Goal: Book appointment/travel/reservation

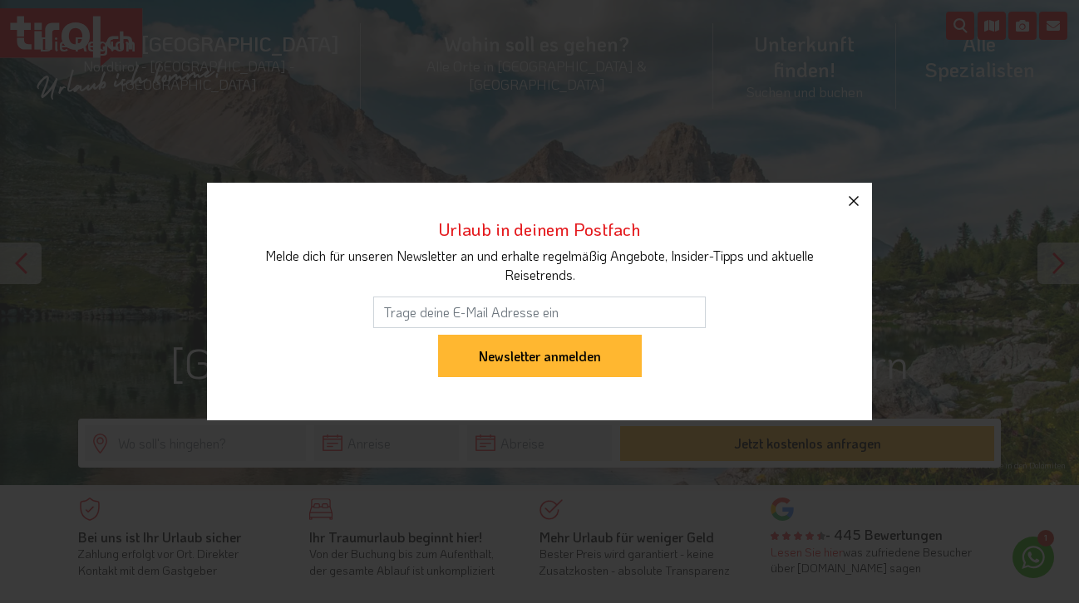
click at [851, 194] on icon "button" at bounding box center [853, 201] width 20 height 20
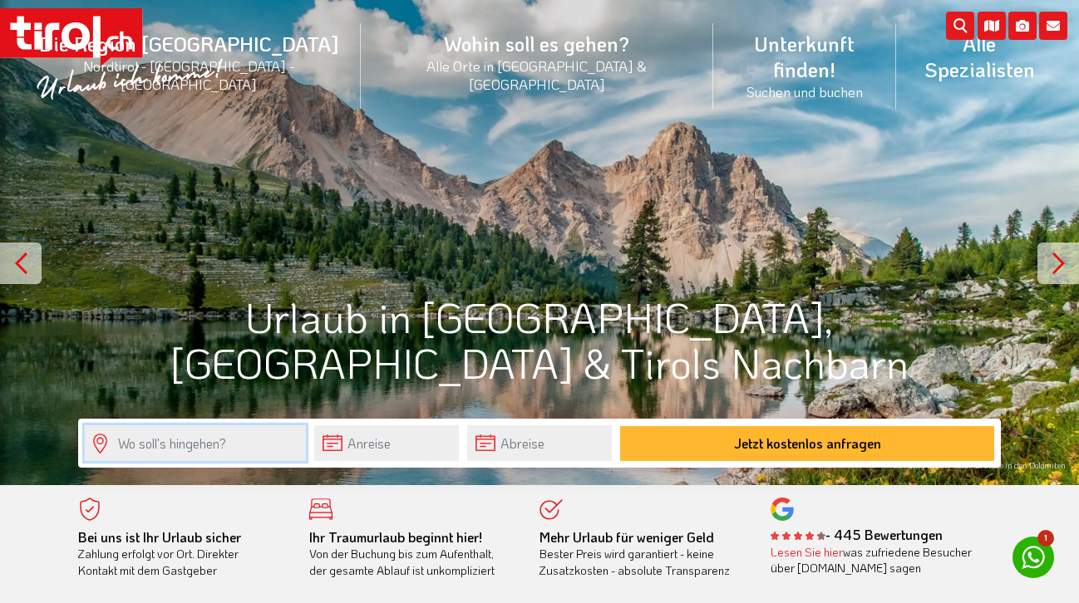
click at [182, 448] on input "text" at bounding box center [195, 443] width 221 height 36
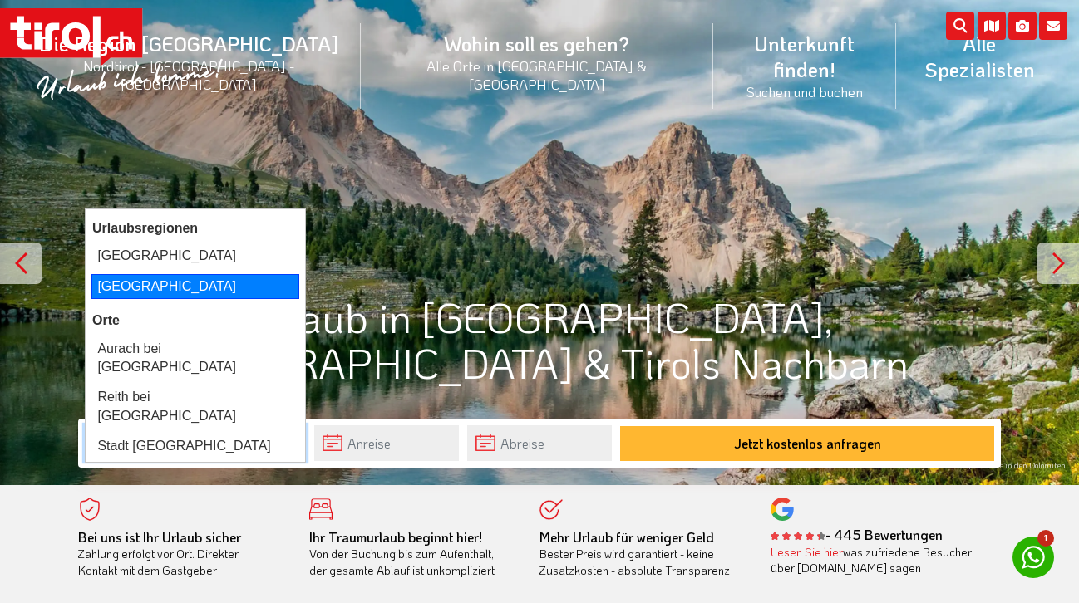
click at [130, 284] on div "[GEOGRAPHIC_DATA]" at bounding box center [195, 286] width 208 height 25
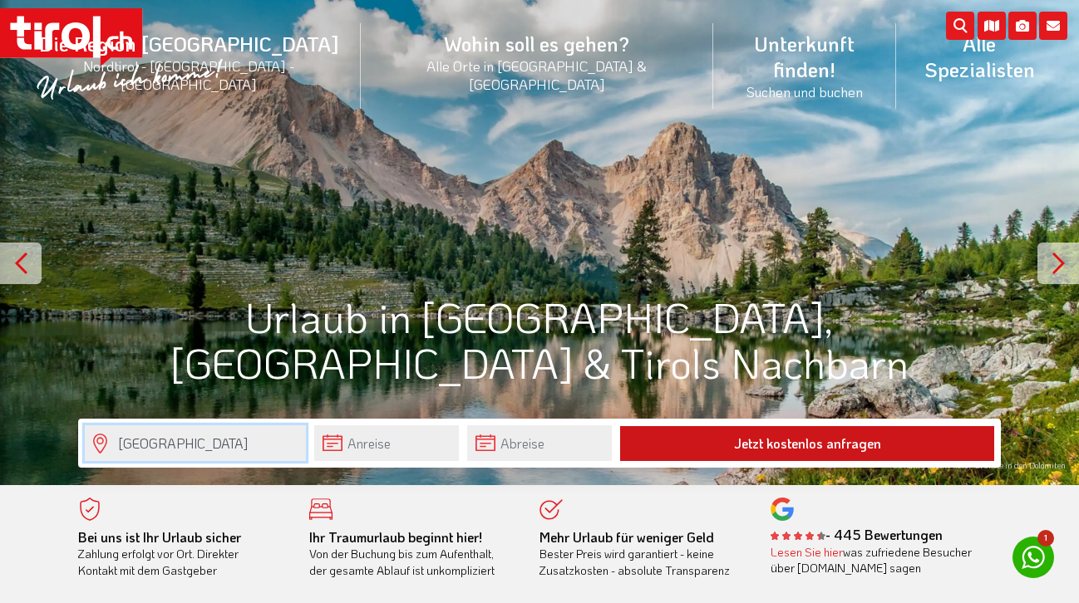
type input "[GEOGRAPHIC_DATA]"
click at [761, 451] on button "Jetzt kostenlos anfragen" at bounding box center [807, 443] width 374 height 35
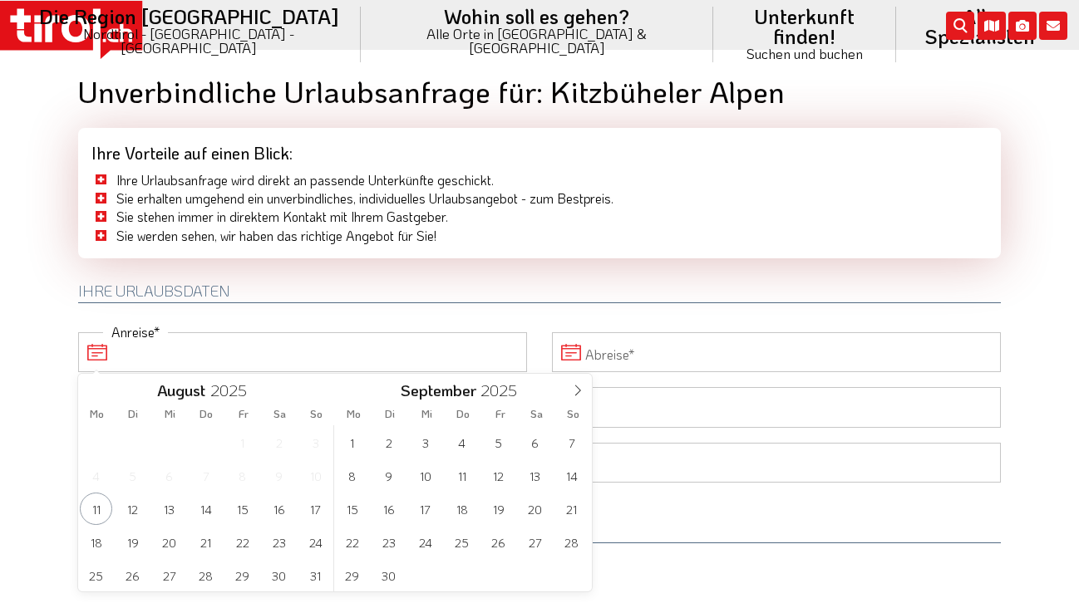
click at [382, 349] on input "Anreise" at bounding box center [302, 352] width 449 height 40
click at [351, 545] on span "22" at bounding box center [352, 542] width 32 height 32
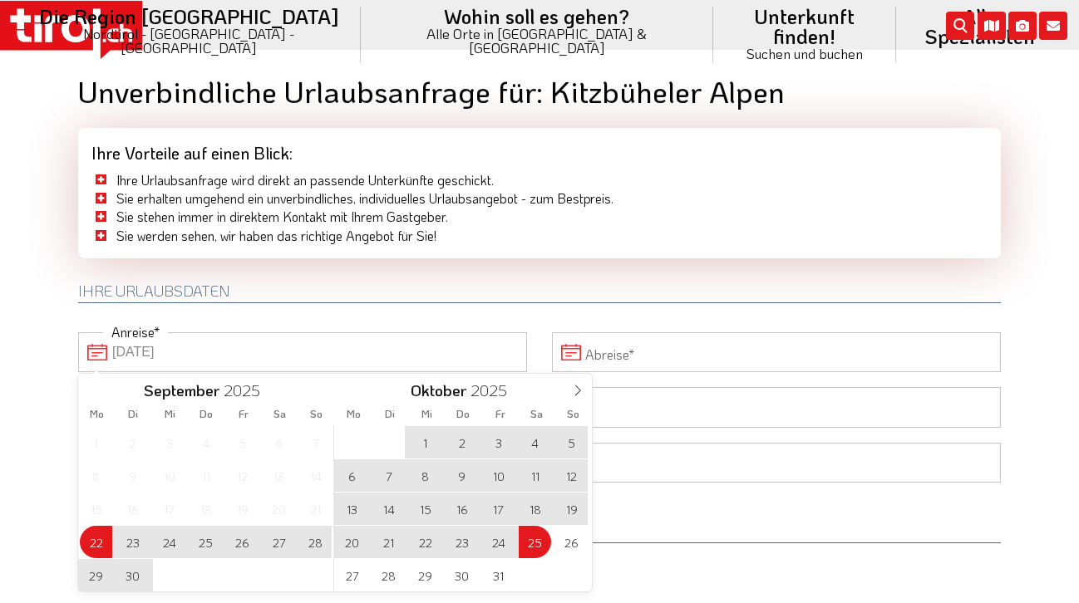
click at [524, 544] on span "25" at bounding box center [534, 542] width 32 height 32
type input "22-09-2025"
type input "25-10-2025"
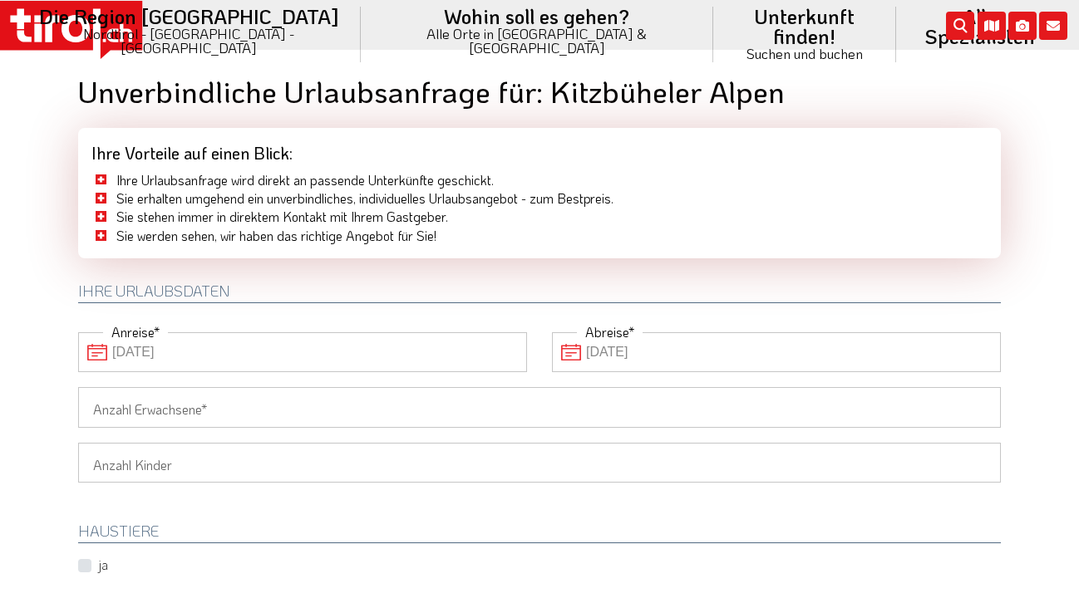
click at [332, 364] on input "22-09-2025" at bounding box center [302, 352] width 449 height 40
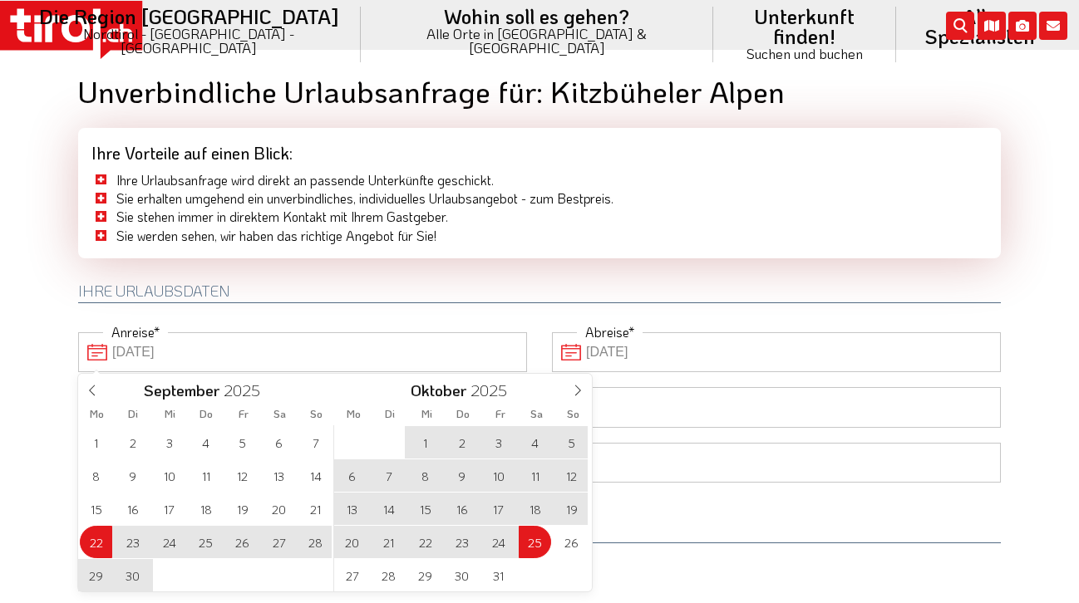
click at [464, 474] on span "9" at bounding box center [461, 475] width 32 height 32
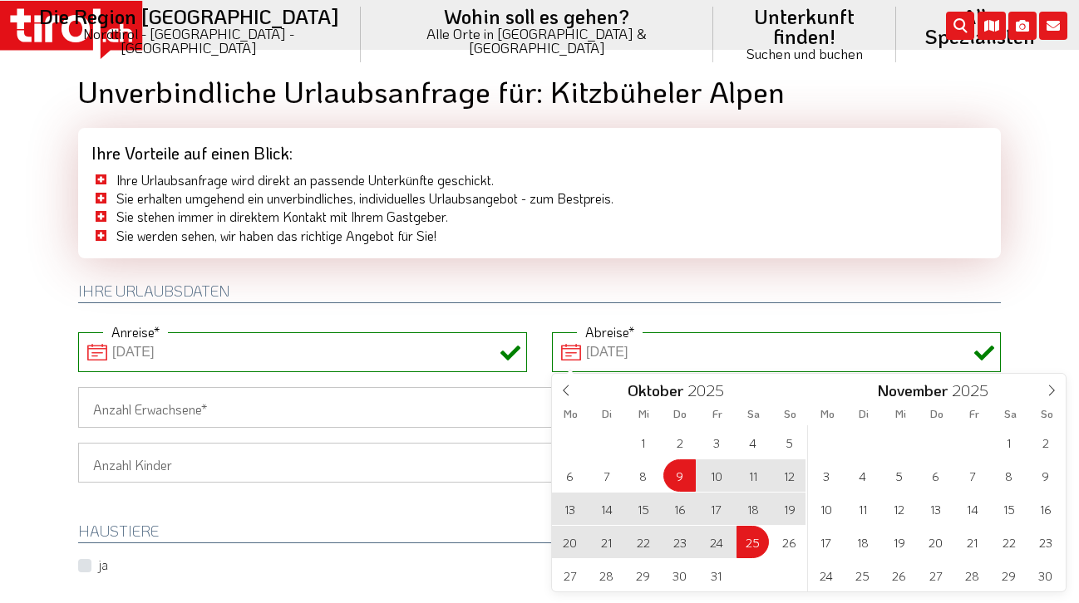
click at [679, 354] on input "25-10-2025" at bounding box center [776, 352] width 449 height 40
click at [690, 508] on span "16" at bounding box center [679, 509] width 32 height 32
type input "09-10-2025"
type input "16-10-2025"
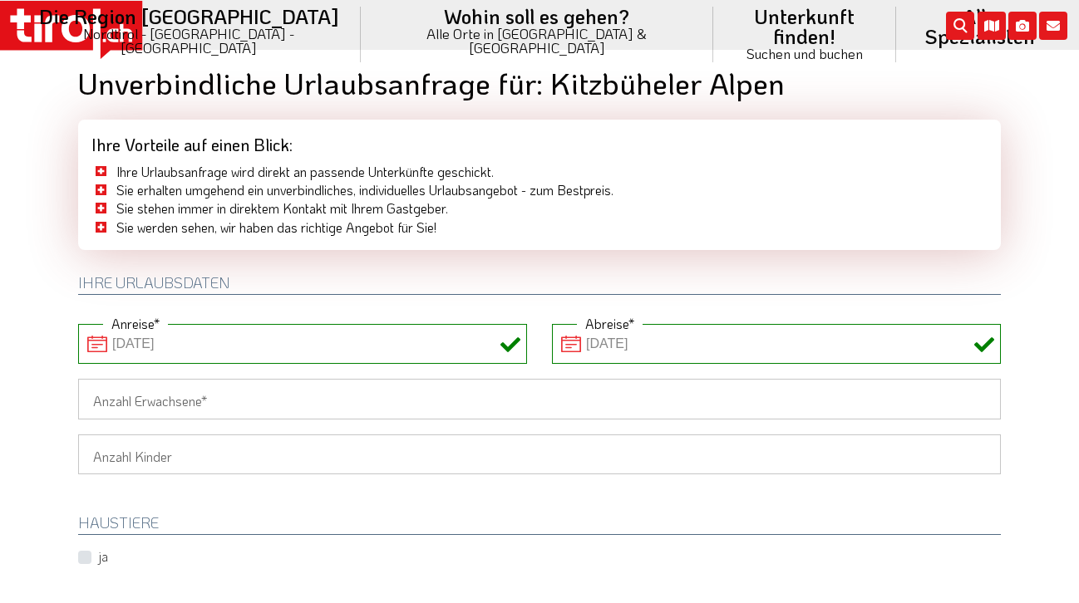
scroll to position [9, 0]
click at [533, 397] on input "Anzahl Erwachsene" at bounding box center [539, 398] width 922 height 40
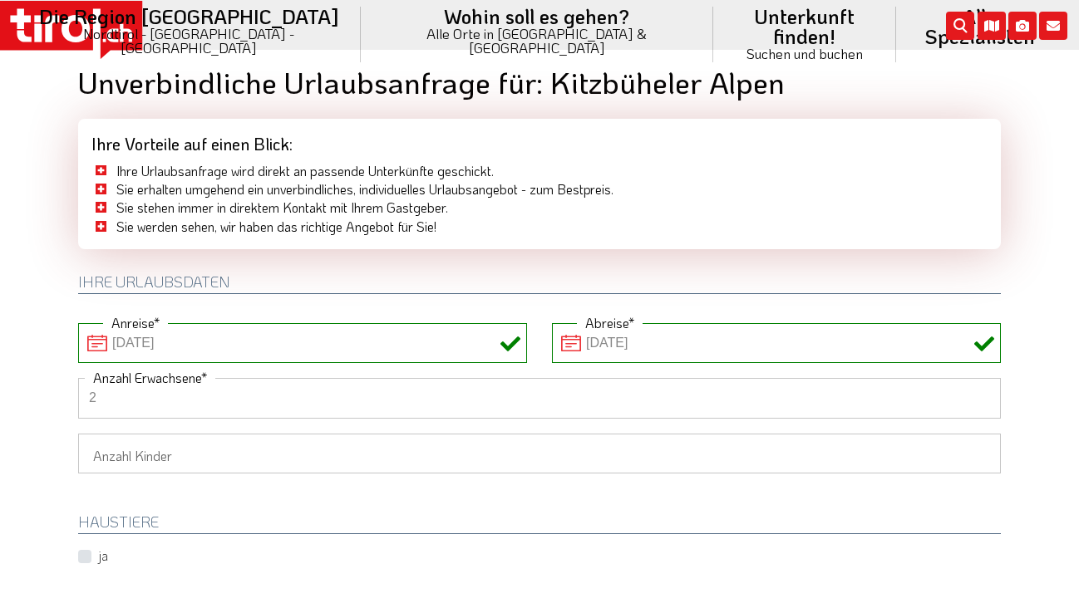
type input "2"
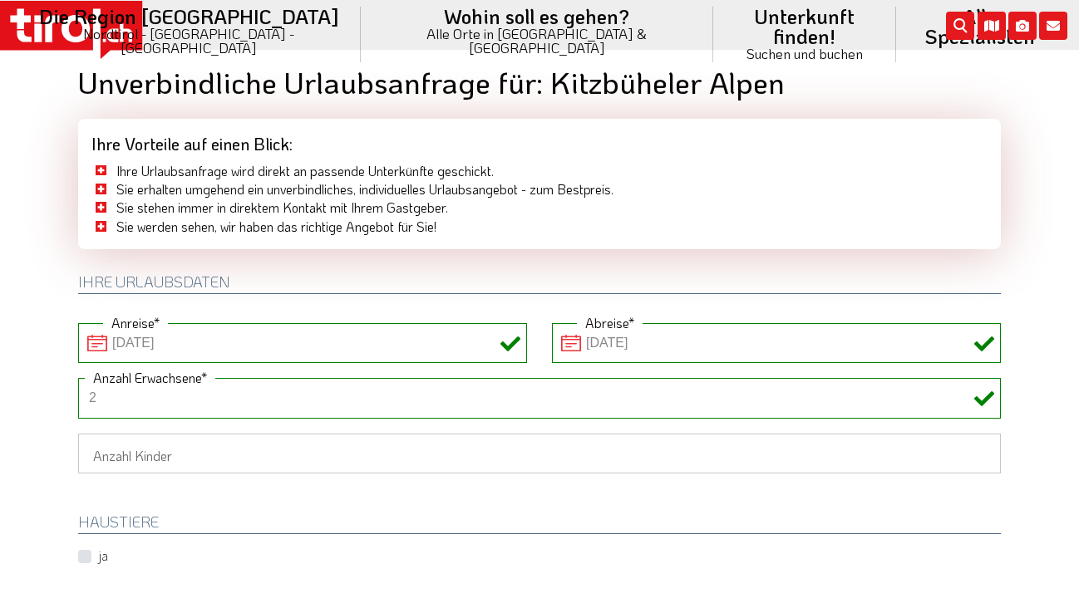
click at [343, 497] on div "HAUSTIERE ja" at bounding box center [539, 527] width 947 height 77
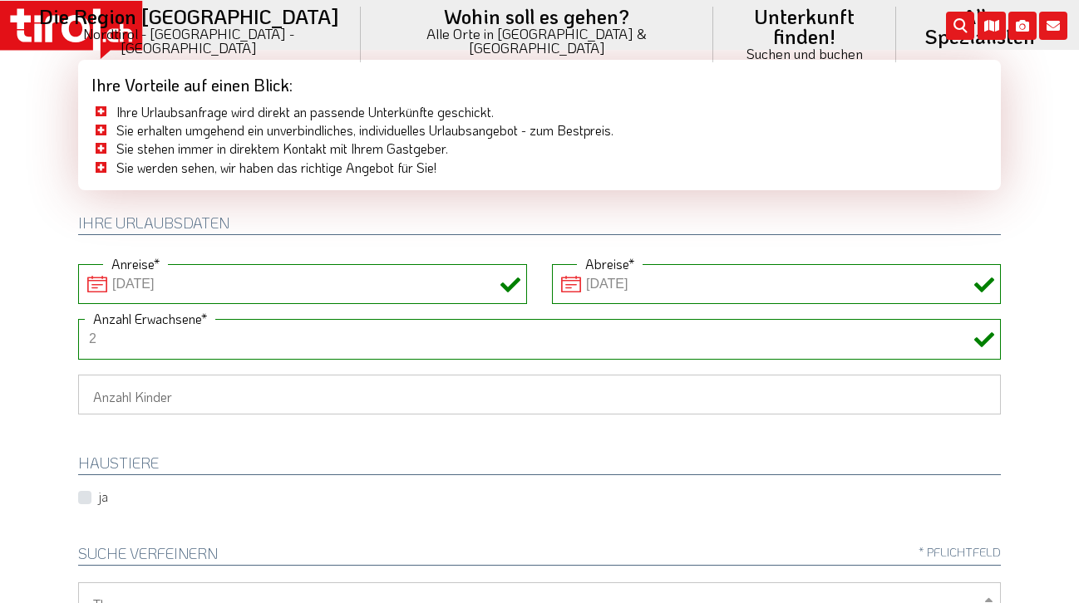
scroll to position [69, 0]
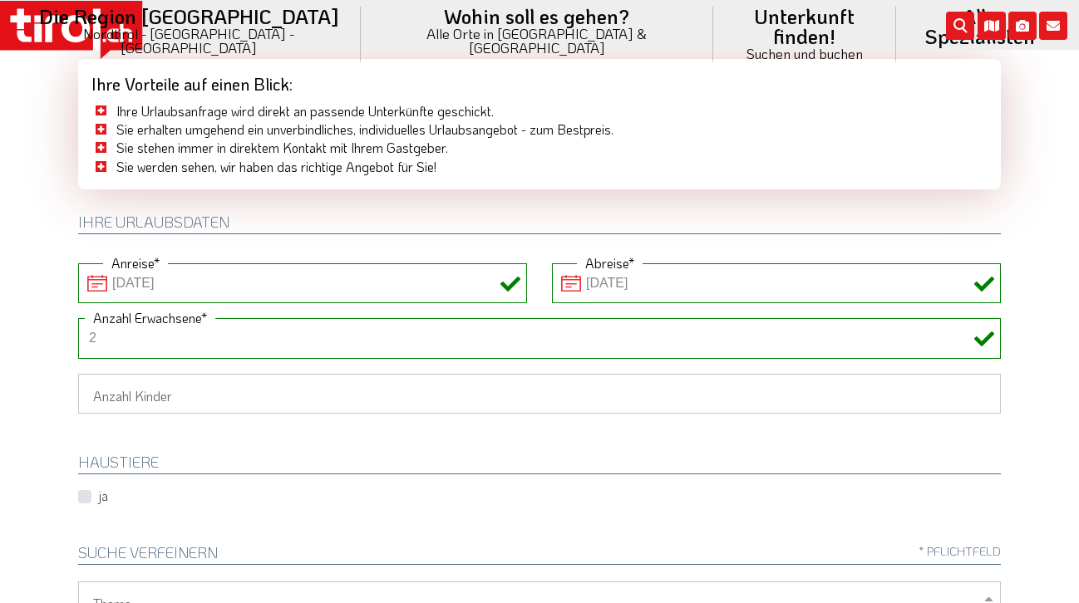
click at [322, 388] on select "1 2 3 4 5 6" at bounding box center [539, 394] width 922 height 40
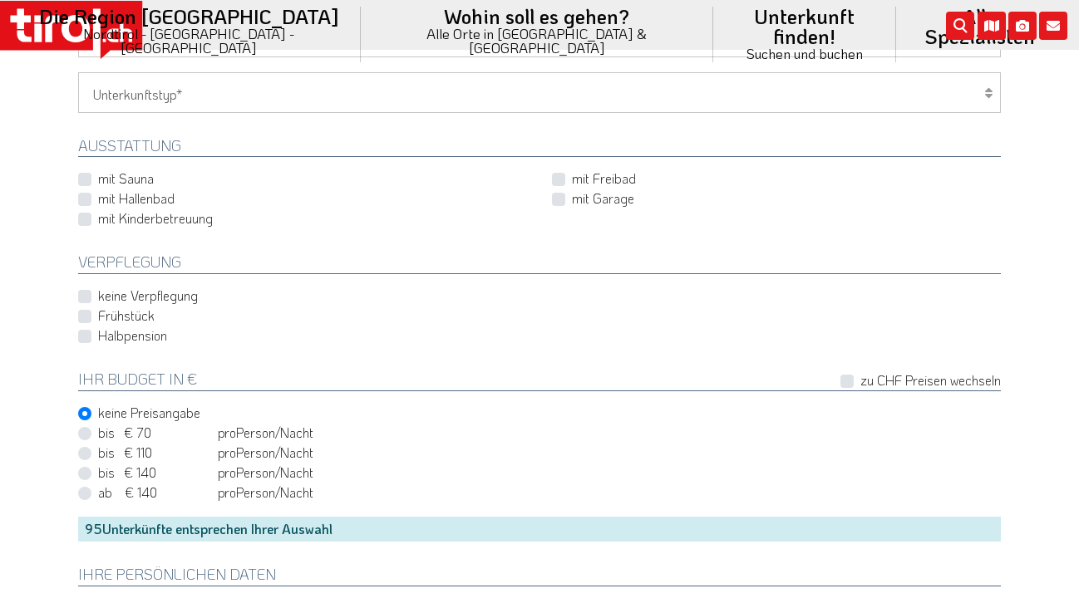
scroll to position [701, 0]
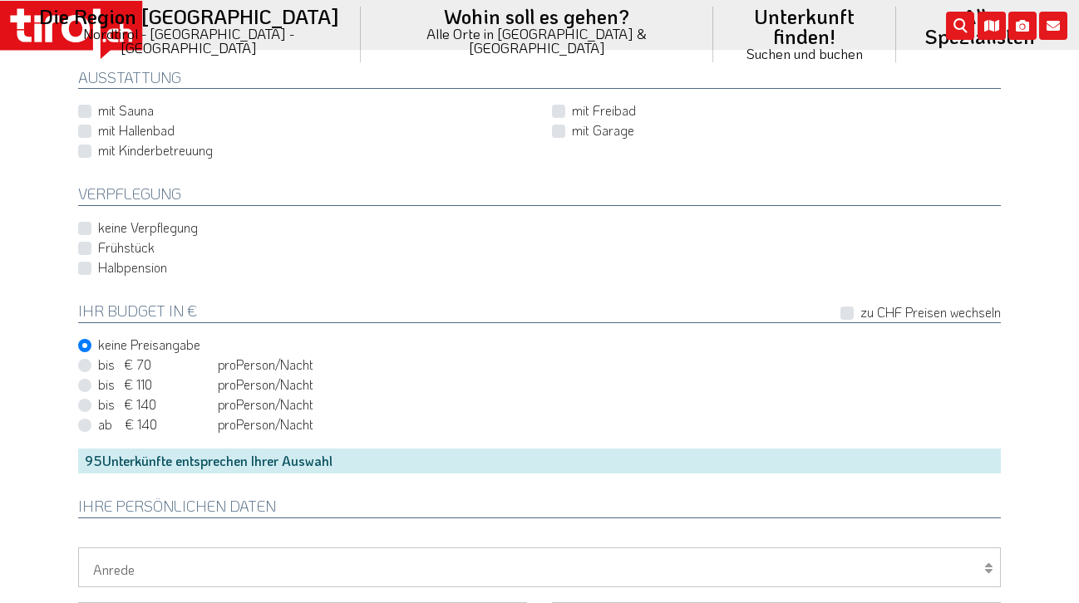
click at [98, 391] on label "bis € 110 bis CHF 103 pro Person Einheit /Nacht" at bounding box center [205, 385] width 215 height 18
click at [87, 391] on input "bis € 110 bis CHF 103 pro Person Einheit /Nacht" at bounding box center [542, 385] width 922 height 11
radio input "true"
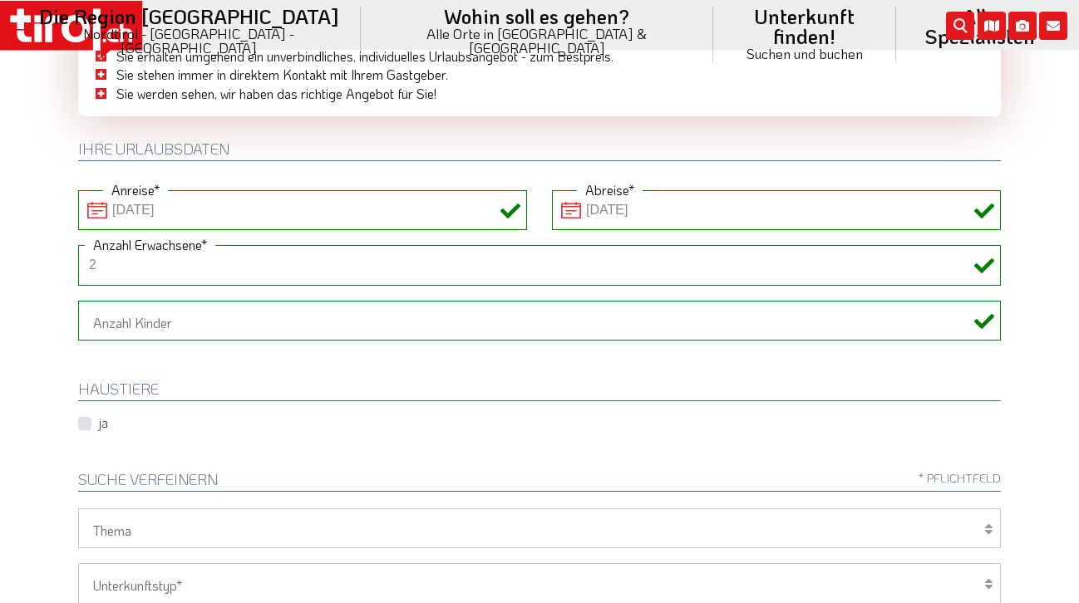
scroll to position [0, 0]
